Goal: Task Accomplishment & Management: Complete application form

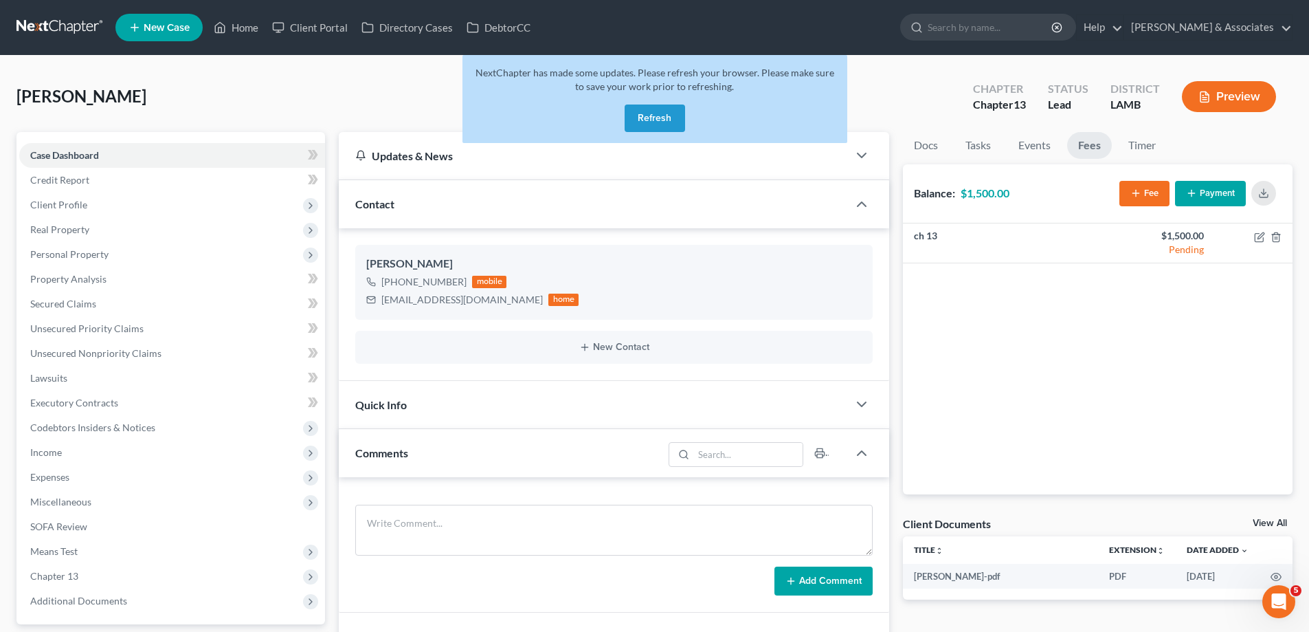
click at [669, 113] on button "Refresh" at bounding box center [655, 117] width 60 height 27
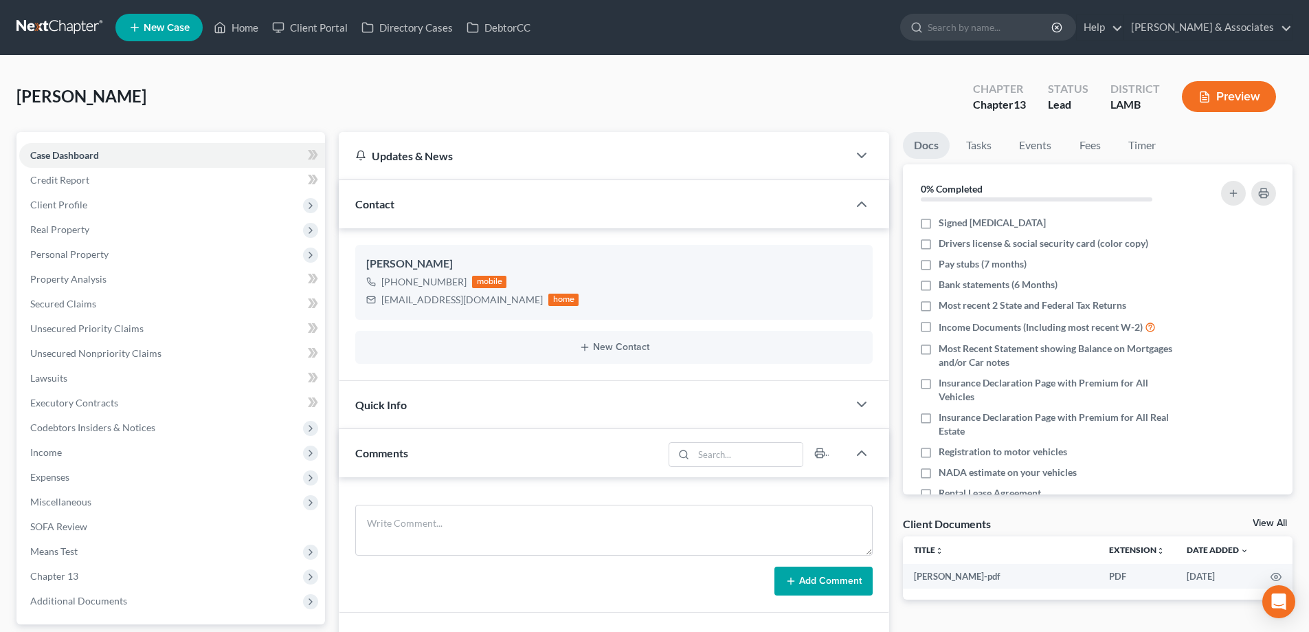
click at [137, 26] on icon at bounding box center [135, 27] width 12 height 16
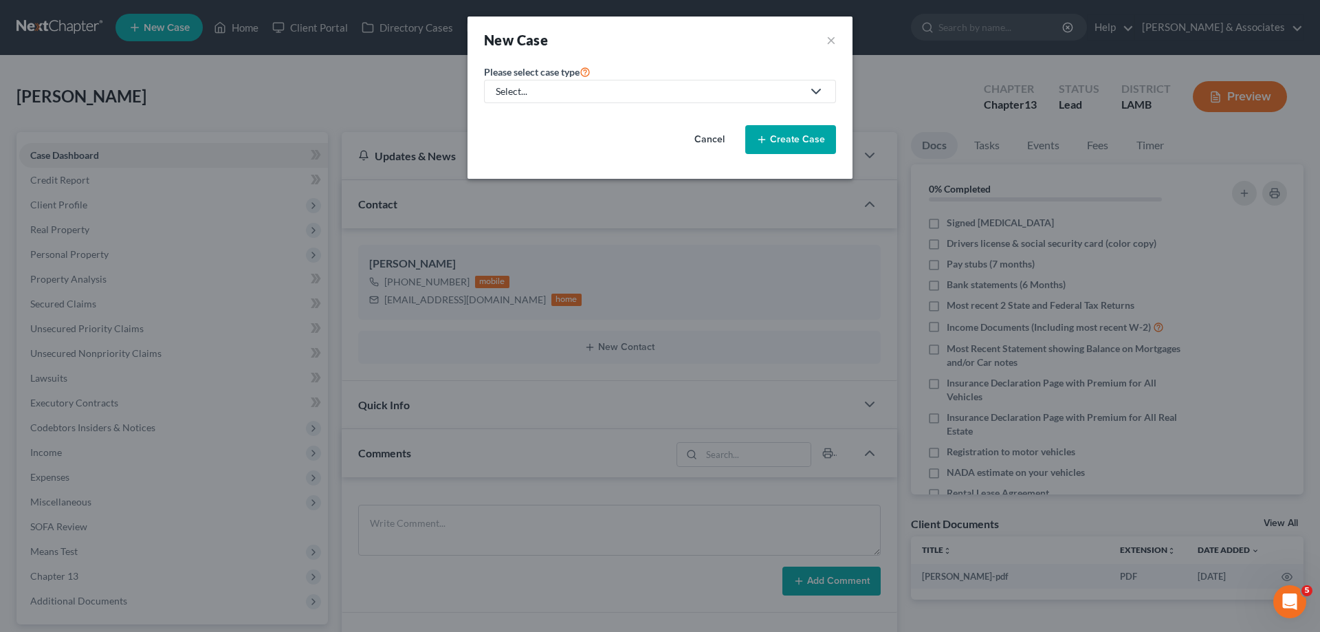
click at [637, 97] on div "Select..." at bounding box center [649, 92] width 307 height 14
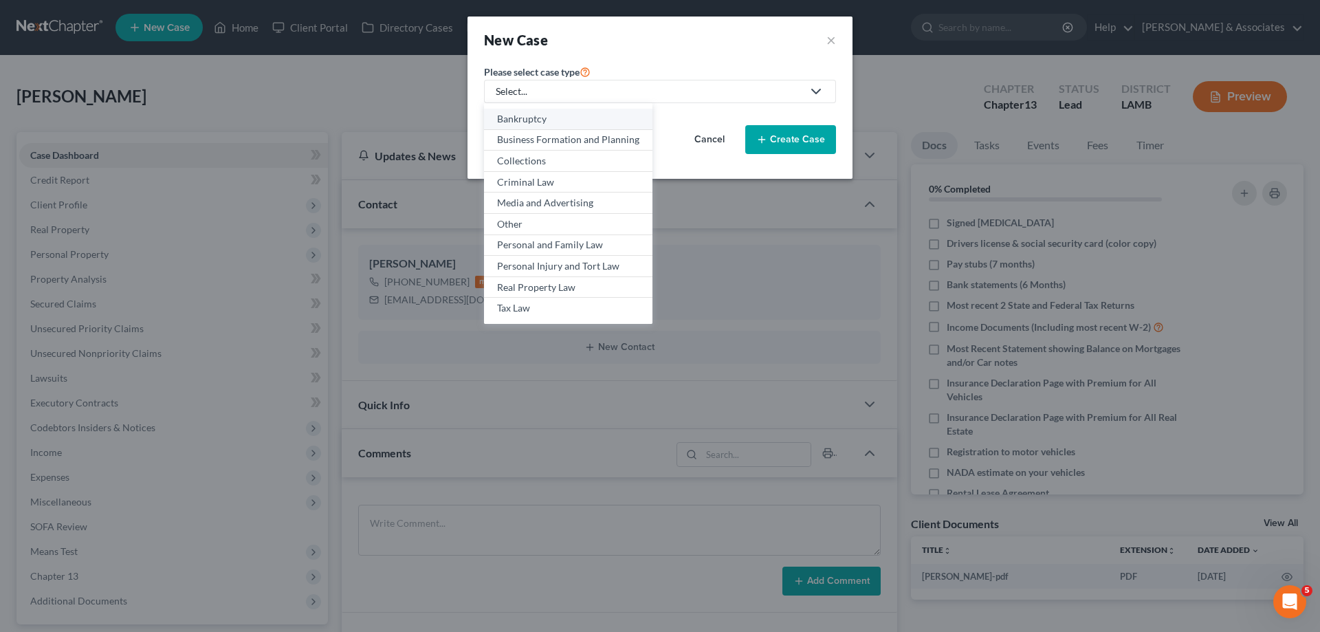
click at [513, 122] on div "Bankruptcy" at bounding box center [568, 119] width 142 height 14
select select "35"
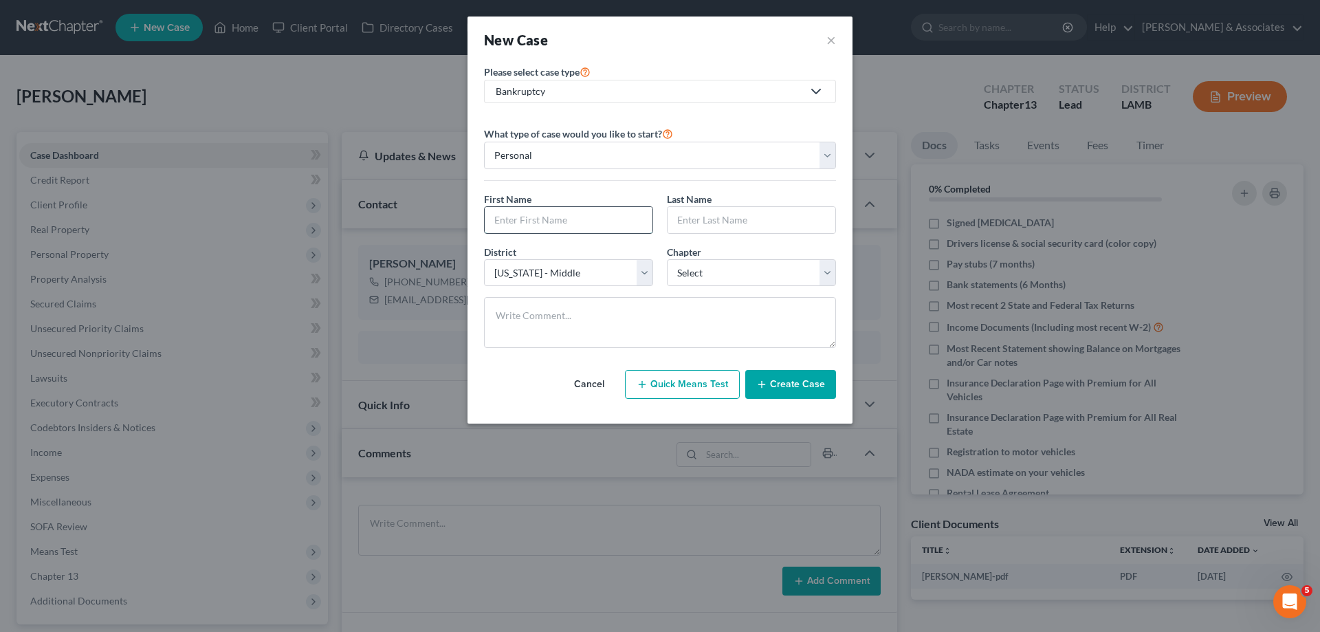
click at [581, 223] on input "text" at bounding box center [569, 220] width 168 height 26
type input "Ebony"
type input "[PERSON_NAME]"
select select "3"
click at [778, 388] on button "Create Case" at bounding box center [790, 384] width 91 height 29
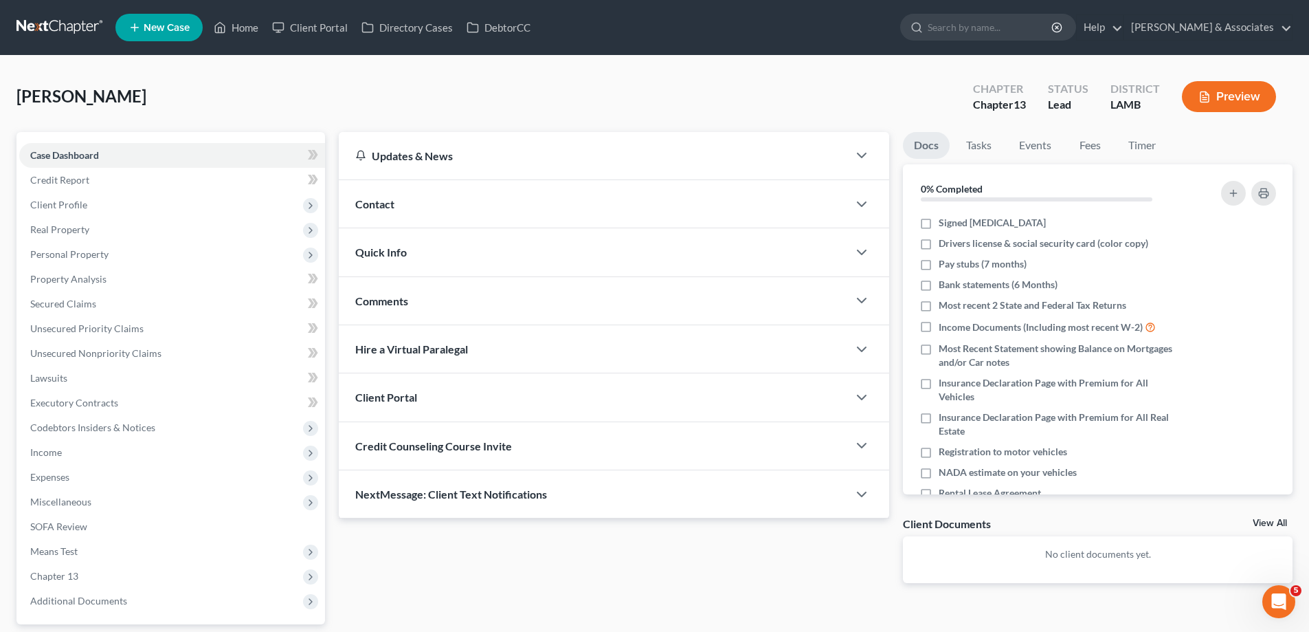
click at [680, 190] on div "Contact" at bounding box center [593, 203] width 509 height 47
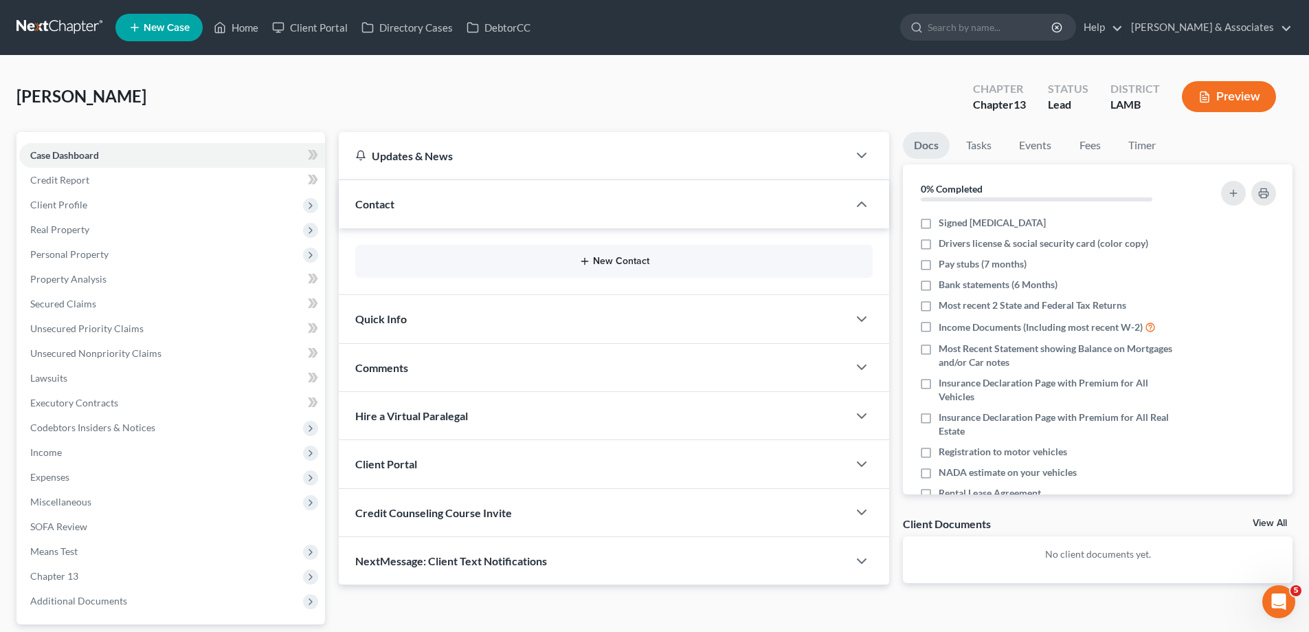
click at [710, 256] on button "New Contact" at bounding box center [614, 261] width 496 height 11
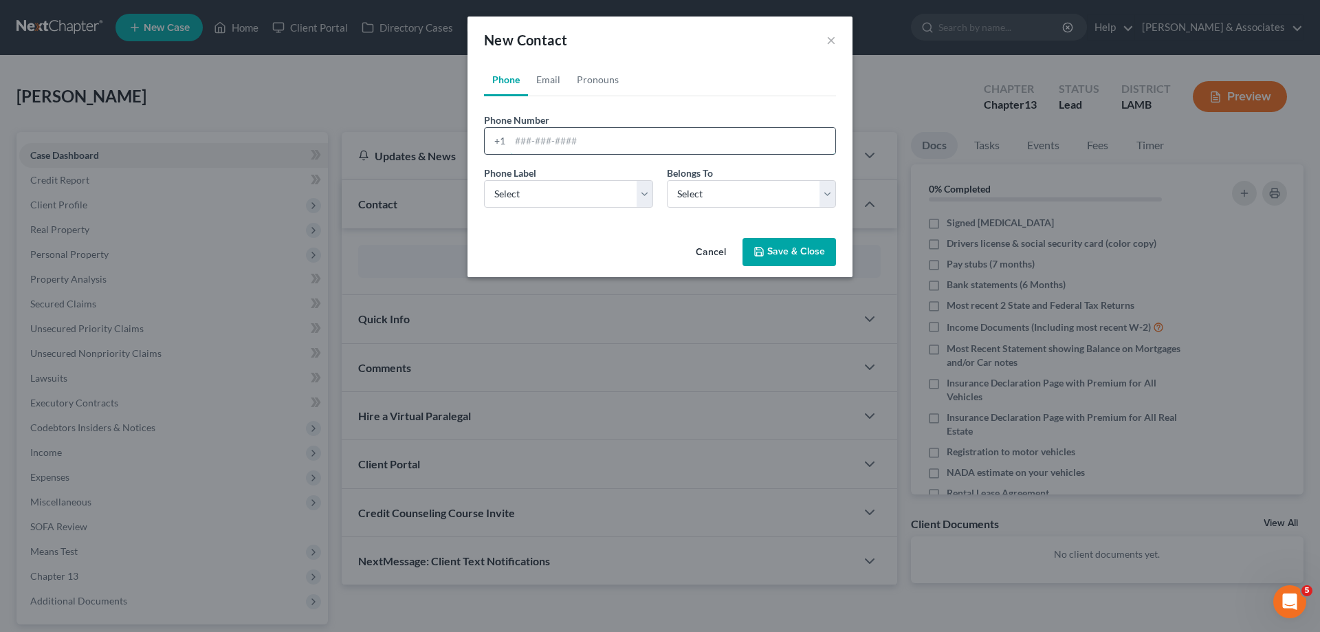
click at [544, 131] on input "tel" at bounding box center [672, 141] width 325 height 26
paste input "[PHONE_NUMBER]"
type input "[PHONE_NUMBER]"
click at [519, 192] on select "Select Mobile Home Work Other" at bounding box center [568, 193] width 169 height 27
select select "0"
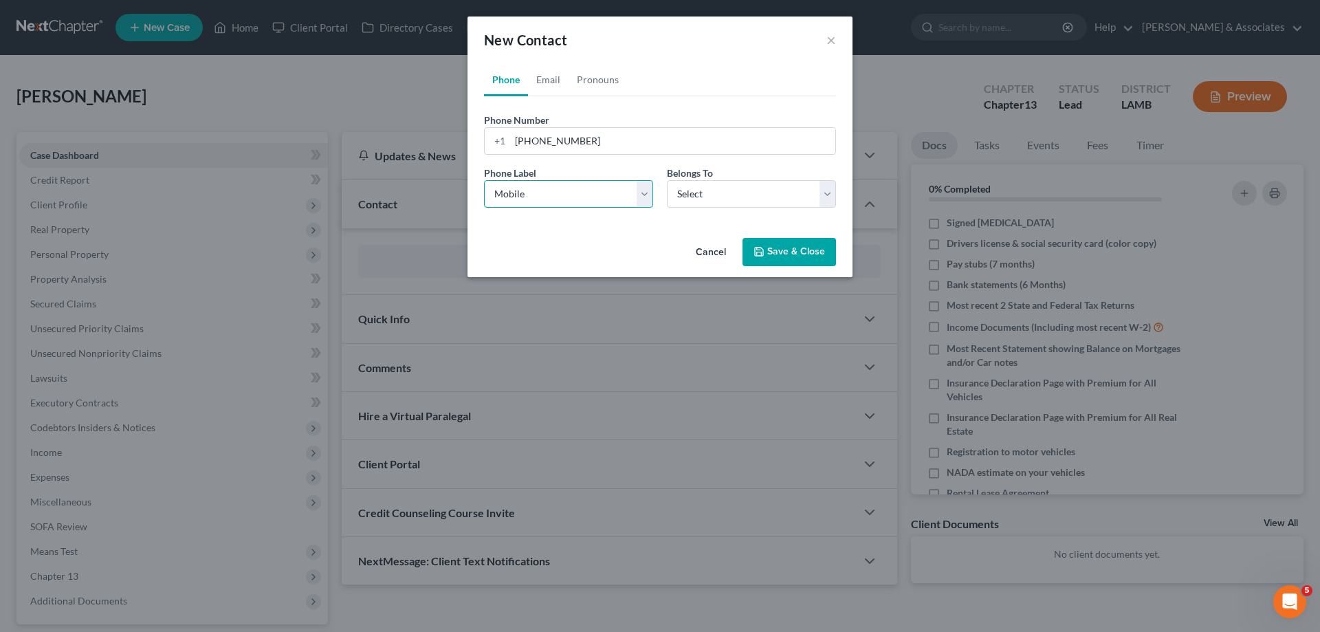
click at [484, 180] on select "Select Mobile Home Work Other" at bounding box center [568, 193] width 169 height 27
click at [707, 201] on select "Select Client Other" at bounding box center [751, 193] width 169 height 27
select select "0"
click at [667, 180] on select "Select Client Other" at bounding box center [751, 193] width 169 height 27
select select "0"
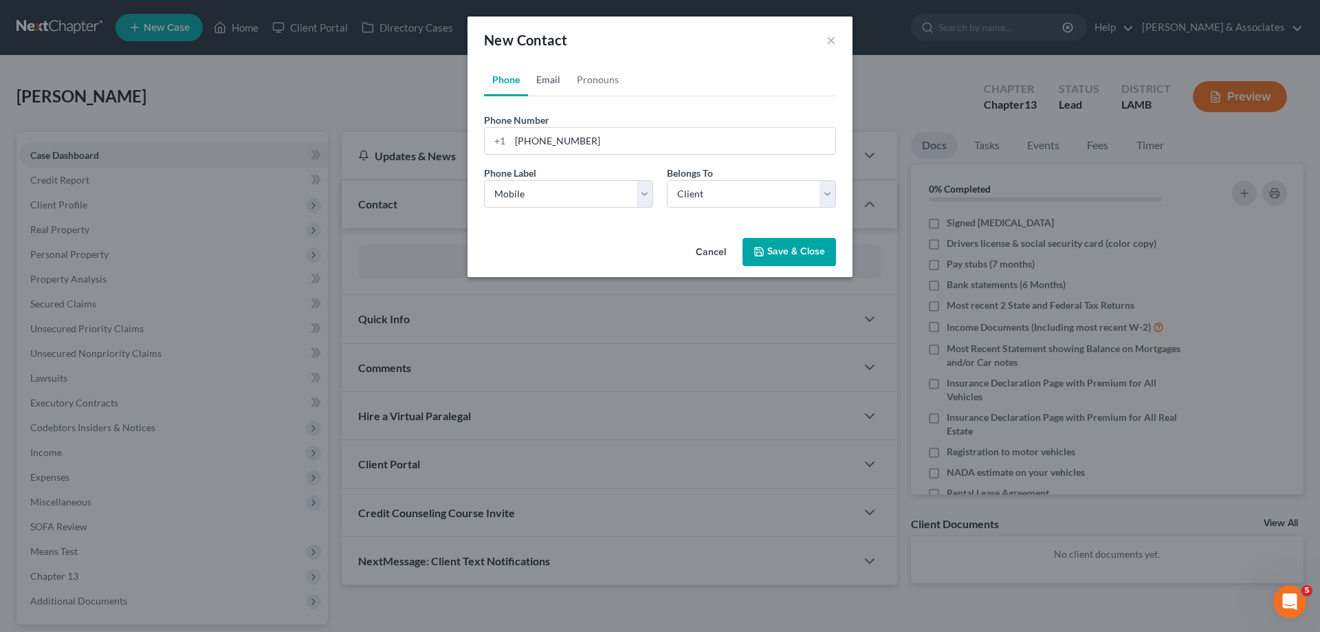
click at [555, 85] on link "Email" at bounding box center [548, 79] width 41 height 33
click at [602, 146] on input "email" at bounding box center [672, 141] width 325 height 26
paste input "[EMAIL_ADDRESS][DOMAIN_NAME]"
type input "[EMAIL_ADDRESS][DOMAIN_NAME]"
click at [550, 197] on select "Select Home Work Other" at bounding box center [568, 193] width 169 height 27
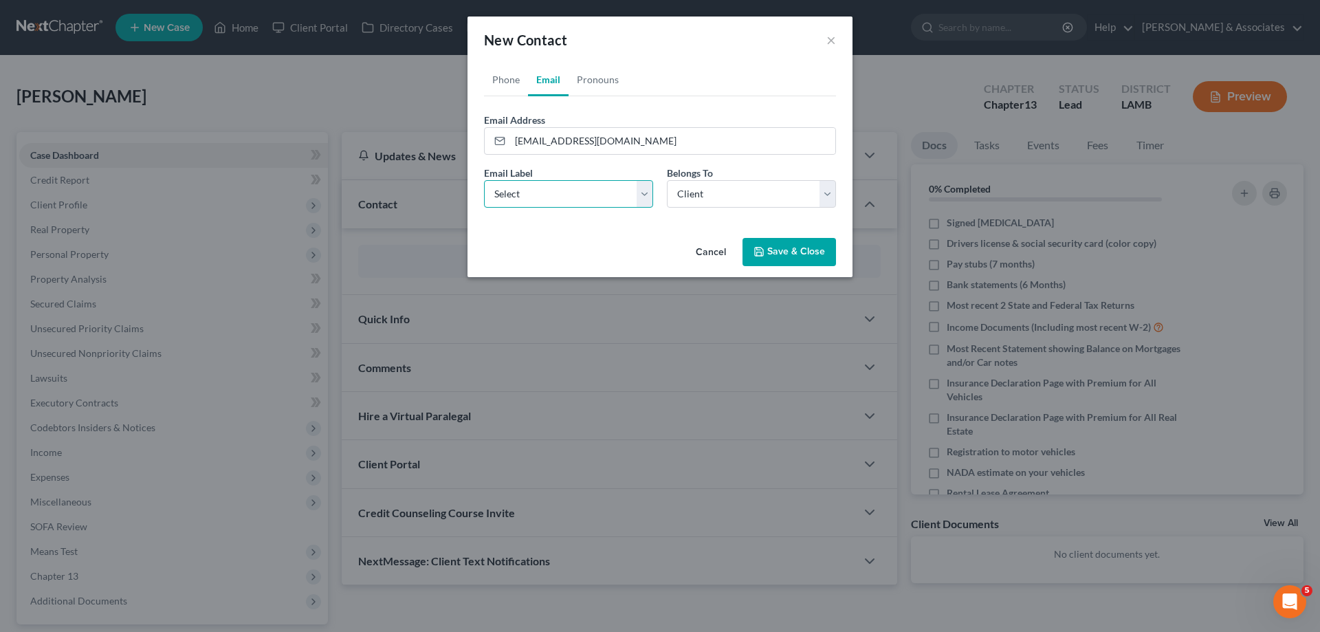
select select "0"
click at [484, 180] on select "Select Home Work Other" at bounding box center [568, 193] width 169 height 27
click at [717, 190] on select "Select Client Other" at bounding box center [751, 193] width 169 height 27
click at [808, 254] on button "Save & Close" at bounding box center [788, 252] width 93 height 29
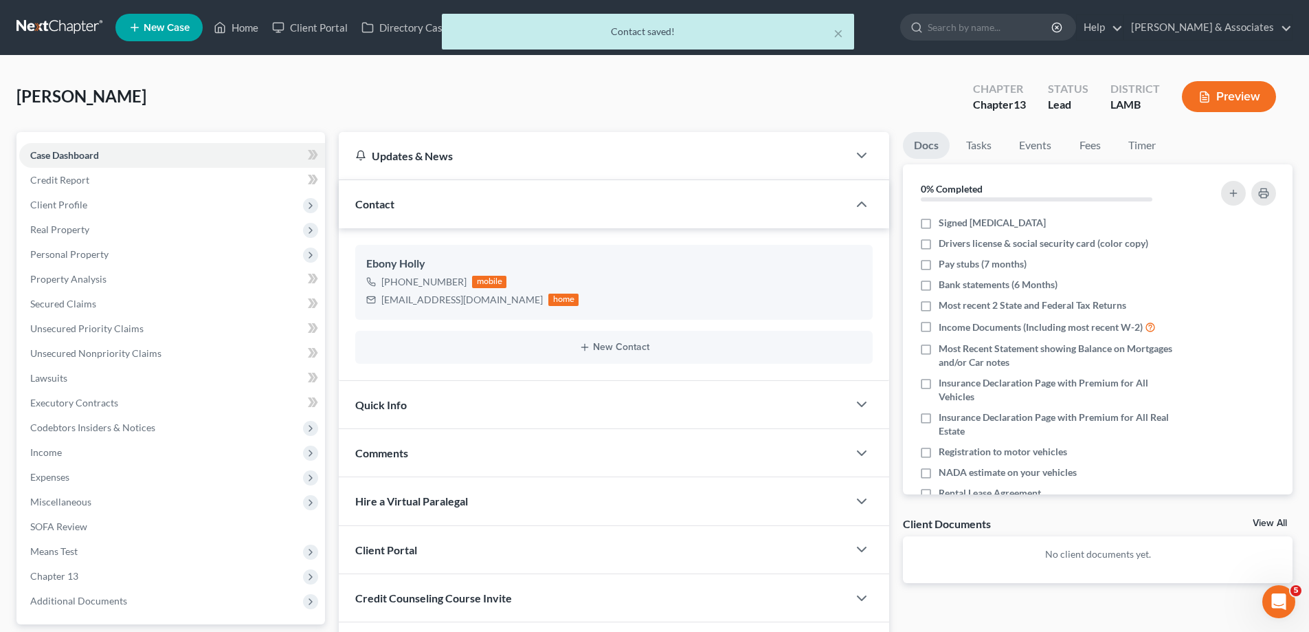
click at [670, 447] on div "Comments" at bounding box center [593, 452] width 509 height 47
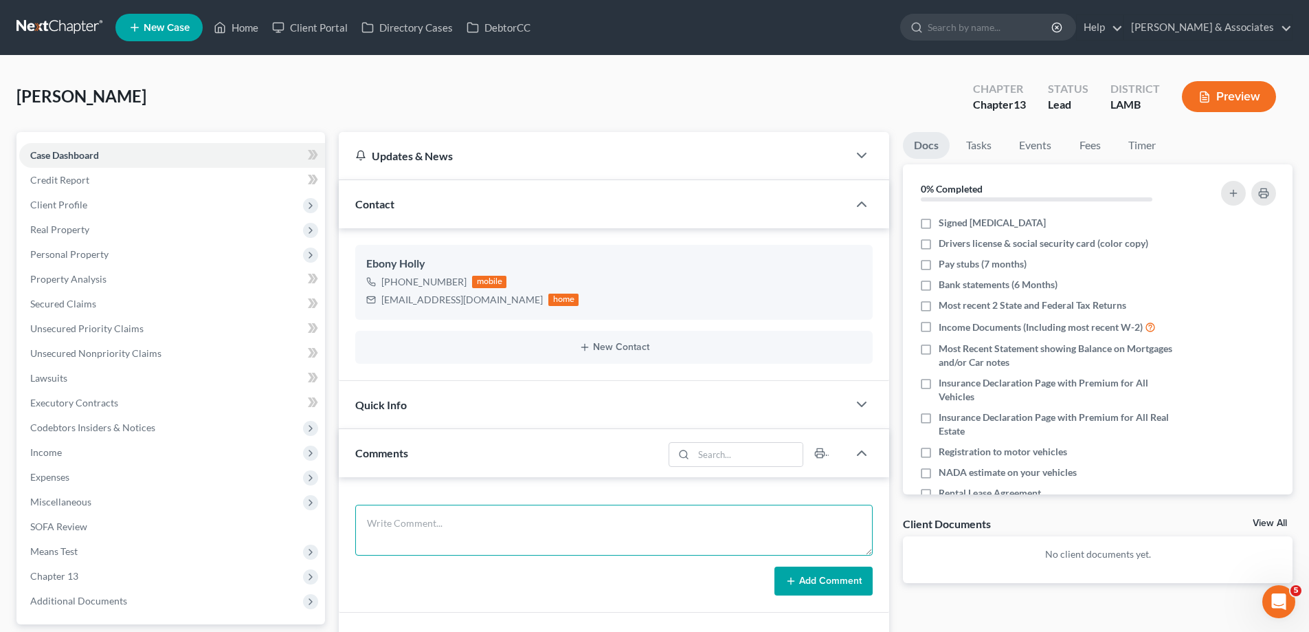
click at [439, 540] on textarea at bounding box center [614, 529] width 518 height 51
paste textarea "Did eval with ebony, behind on car, eligible for cramdown, owns business(just o…"
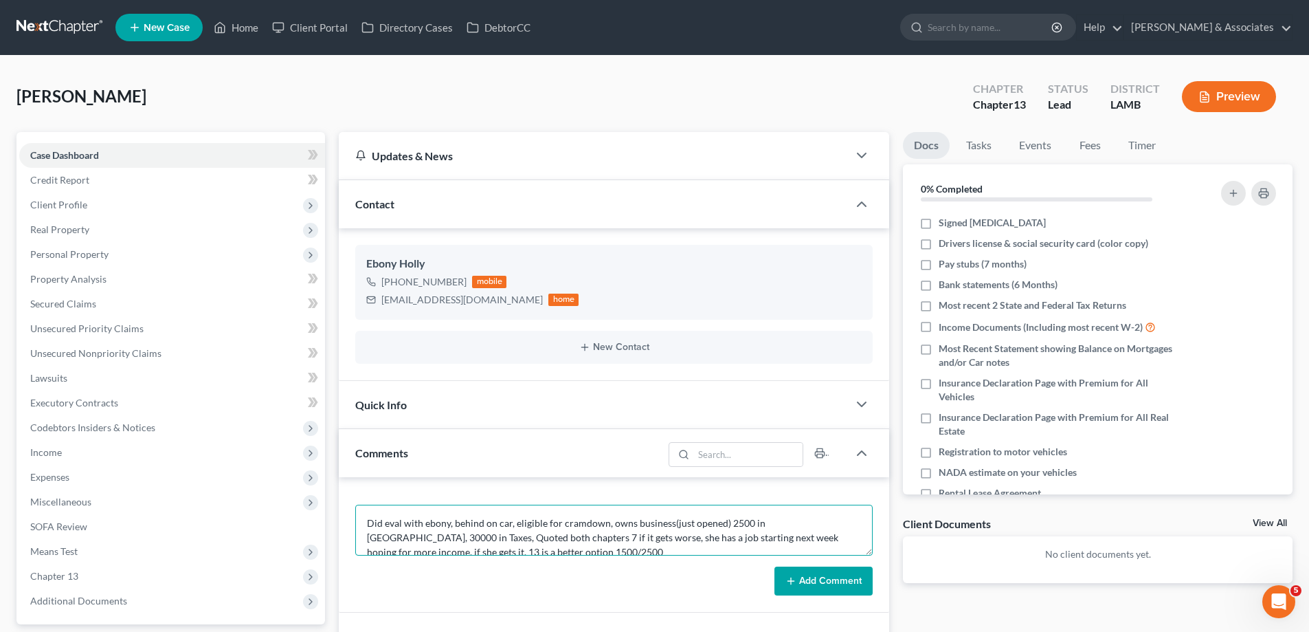
scroll to position [3, 0]
type textarea "Did eval with ebony, behind on car, eligible for cramdown, owns business(just o…"
click at [836, 573] on button "Add Comment" at bounding box center [824, 580] width 98 height 29
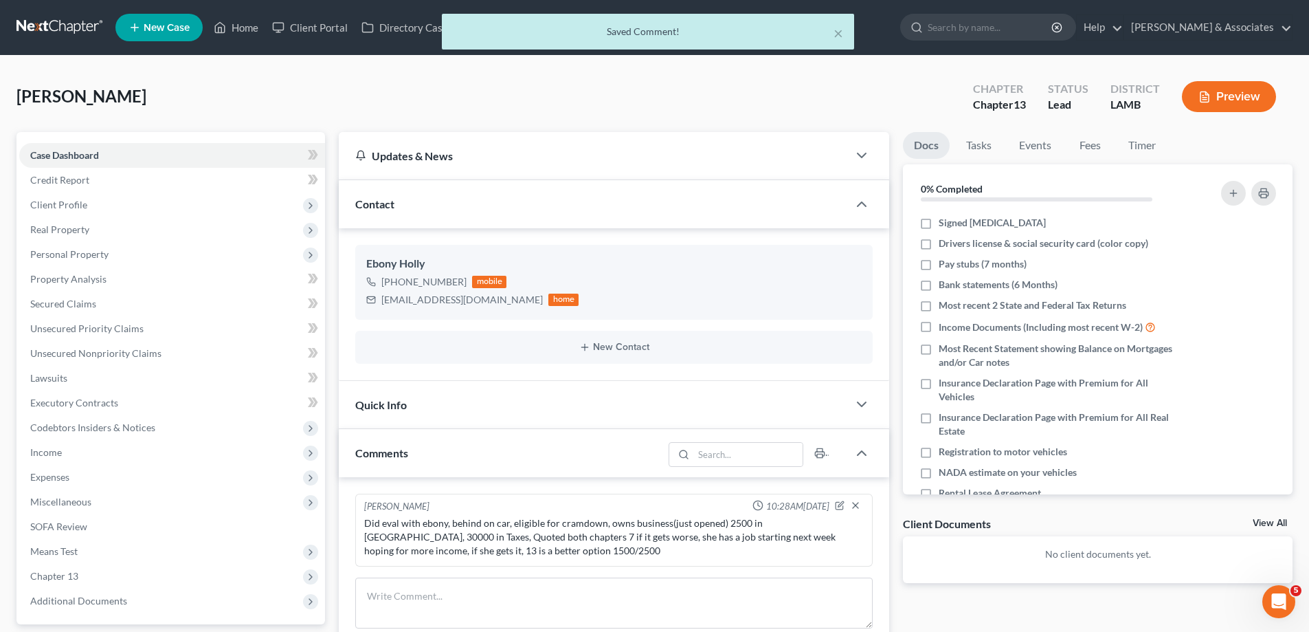
scroll to position [0, 0]
click at [1084, 154] on link "Fees" at bounding box center [1090, 145] width 44 height 27
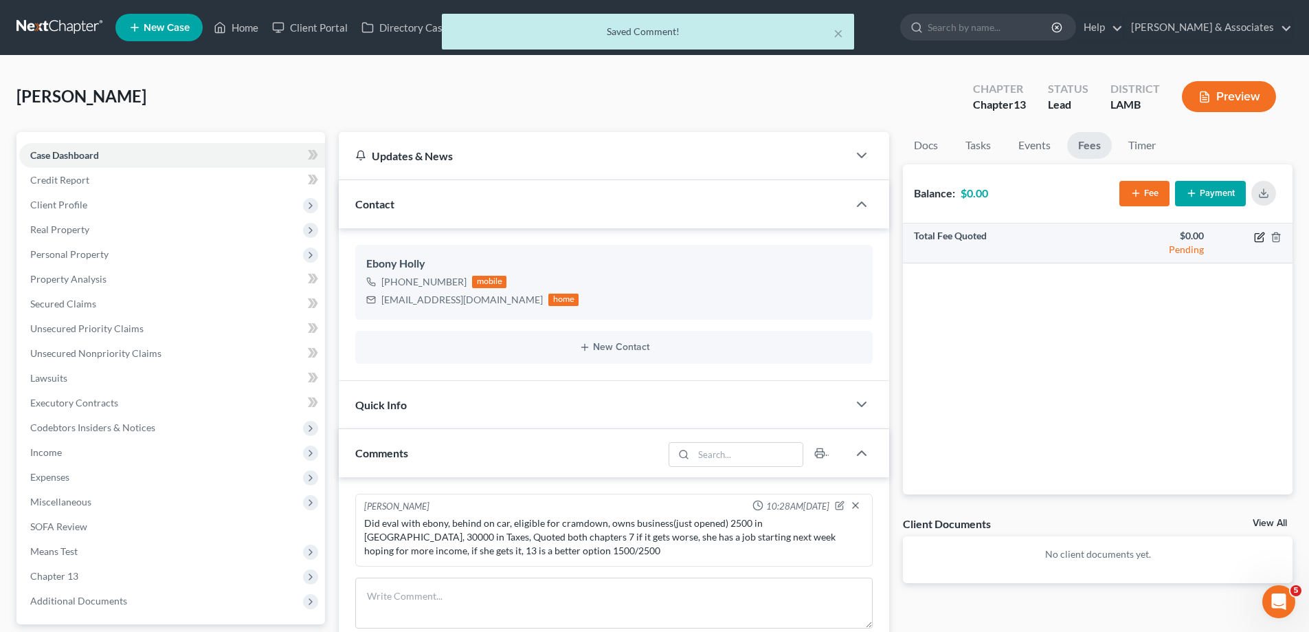
click at [1261, 238] on icon "button" at bounding box center [1259, 237] width 11 height 11
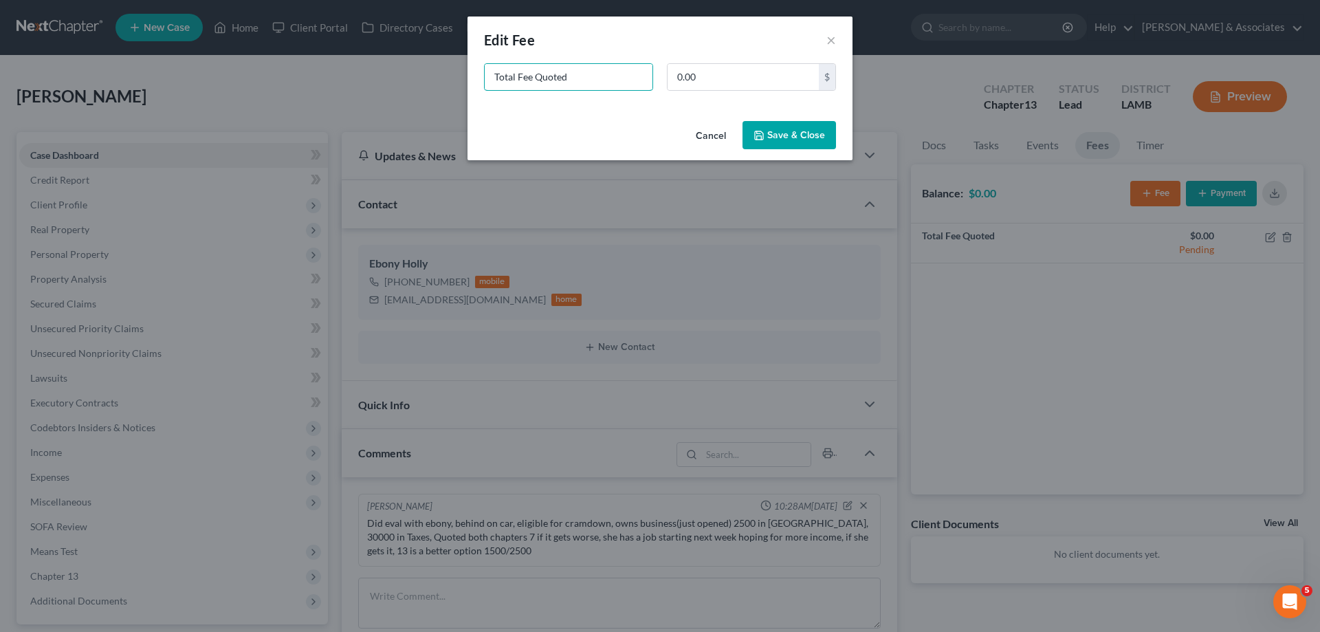
drag, startPoint x: 614, startPoint y: 75, endPoint x: 177, endPoint y: 37, distance: 438.8
click at [254, 65] on div "New Fee Edit Fee × Total Fee Quoted 0.00 $ Cancel Save & Close" at bounding box center [660, 316] width 1320 height 632
type input "ch 7"
type input "2,500"
click at [766, 132] on button "Save & Close" at bounding box center [788, 135] width 93 height 29
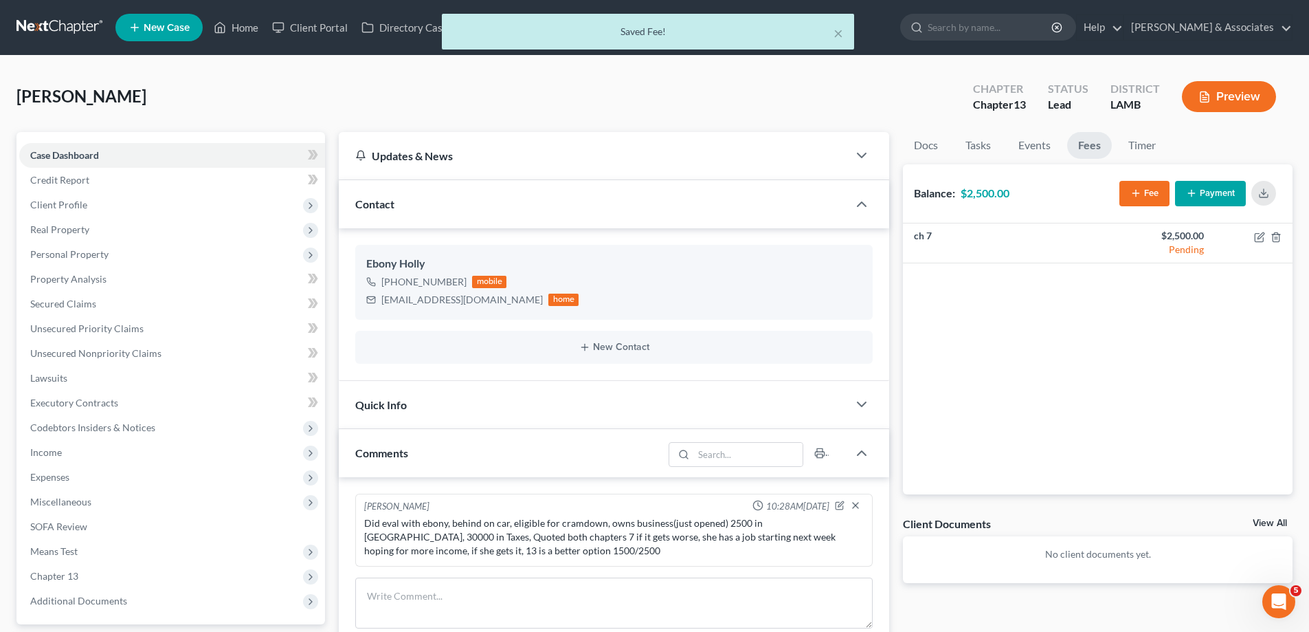
click at [1126, 192] on button "Fee" at bounding box center [1145, 193] width 50 height 25
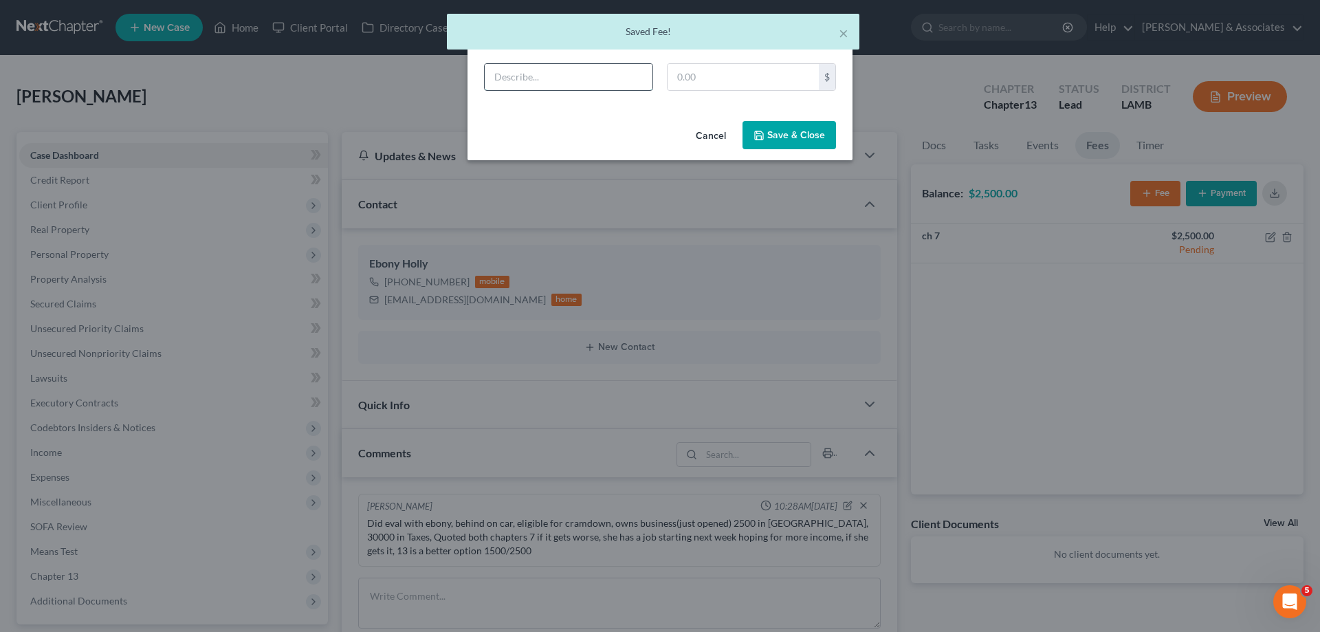
click at [546, 80] on input "text" at bounding box center [569, 77] width 168 height 26
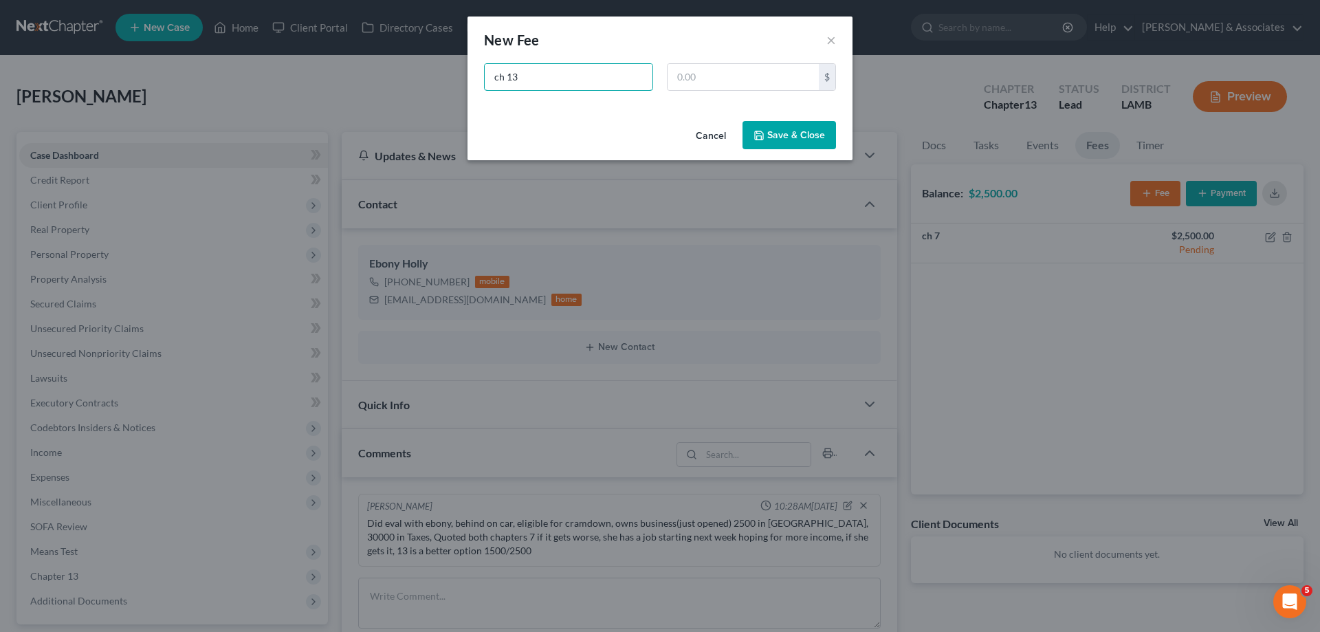
type input "ch 13"
type input "1,500"
click at [790, 135] on button "Save & Close" at bounding box center [788, 135] width 93 height 29
